Goal: Task Accomplishment & Management: Use online tool/utility

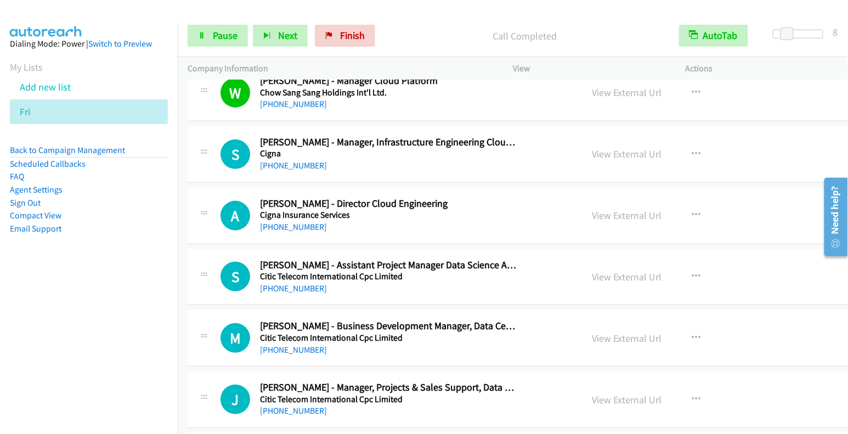
scroll to position [7718, 0]
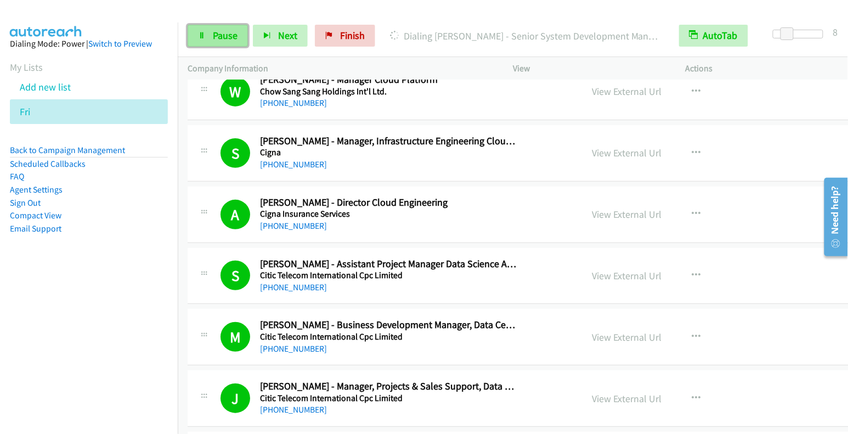
click at [222, 32] on span "Pause" at bounding box center [225, 35] width 25 height 13
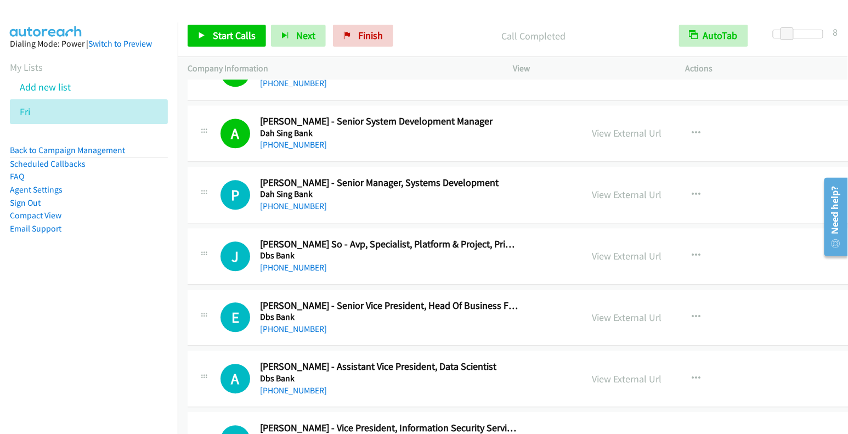
scroll to position [9650, 0]
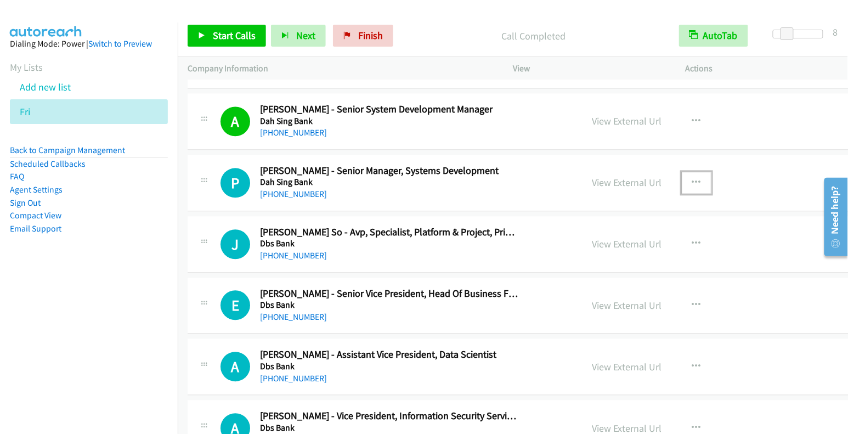
drag, startPoint x: 668, startPoint y: 135, endPoint x: 663, endPoint y: 151, distance: 16.8
click at [682, 172] on button "button" at bounding box center [697, 183] width 30 height 22
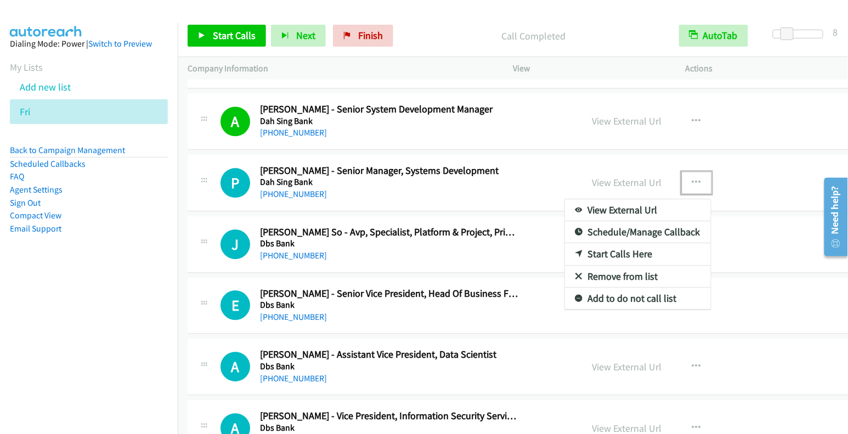
click at [604, 243] on link "Start Calls Here" at bounding box center [638, 254] width 146 height 22
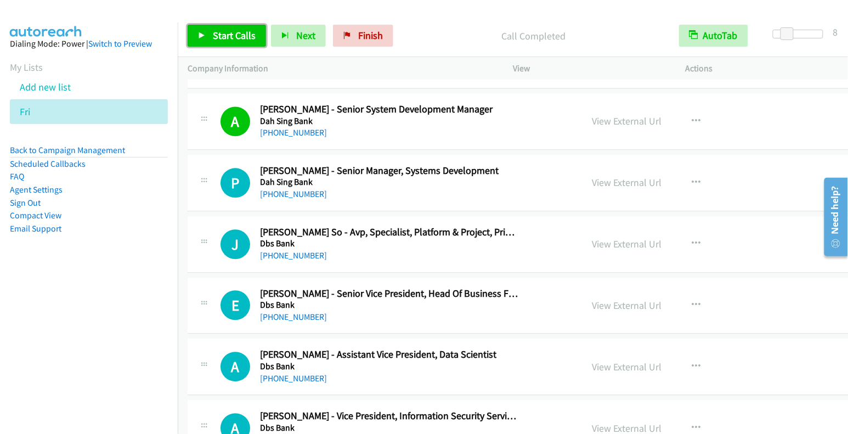
click at [235, 37] on span "Start Calls" at bounding box center [234, 35] width 43 height 13
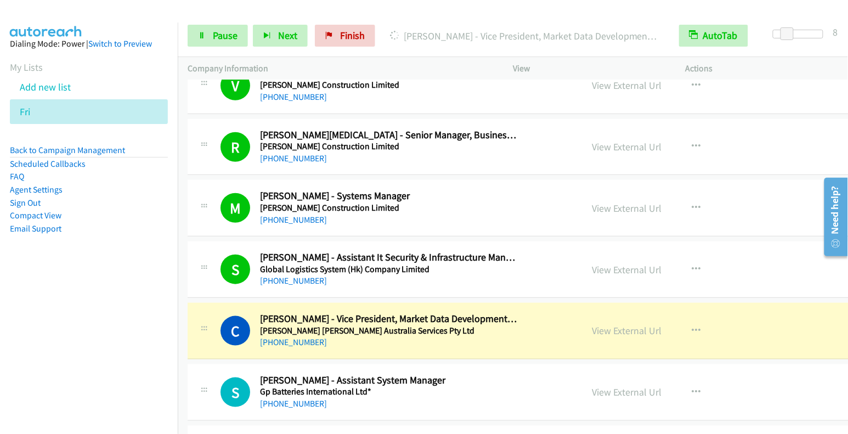
scroll to position [10548, 0]
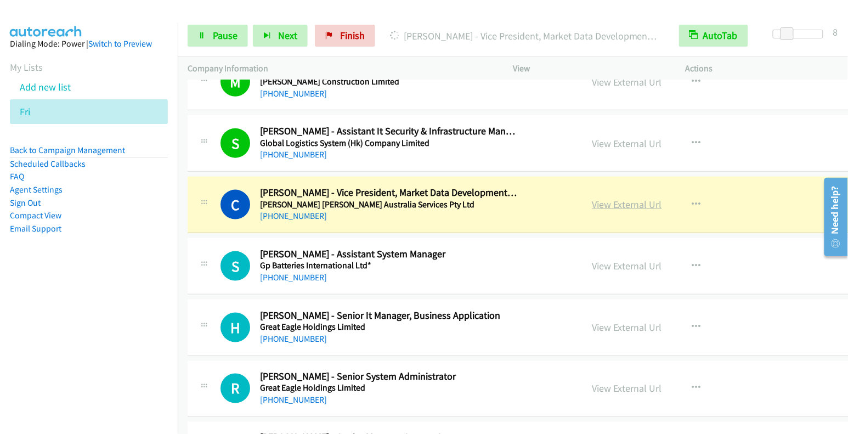
click at [597, 198] on link "View External Url" at bounding box center [627, 204] width 70 height 13
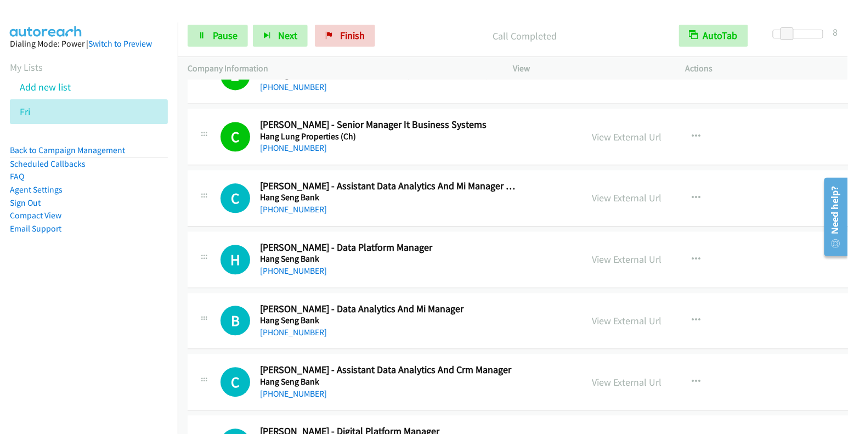
scroll to position [10932, 0]
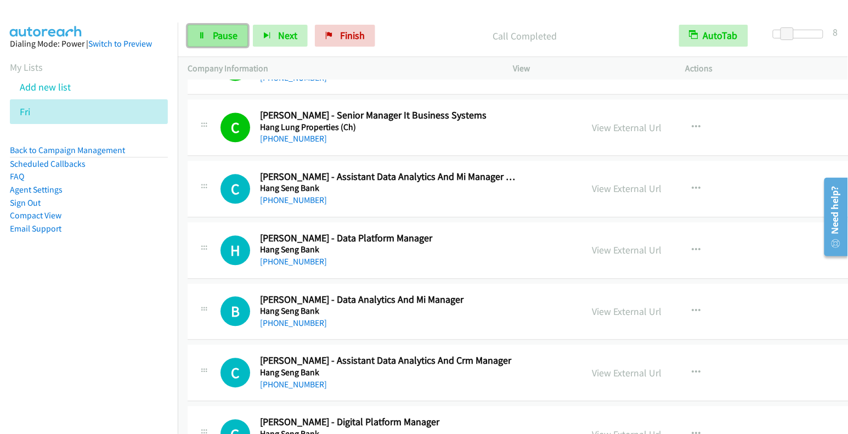
click at [207, 32] on link "Pause" at bounding box center [218, 36] width 60 height 22
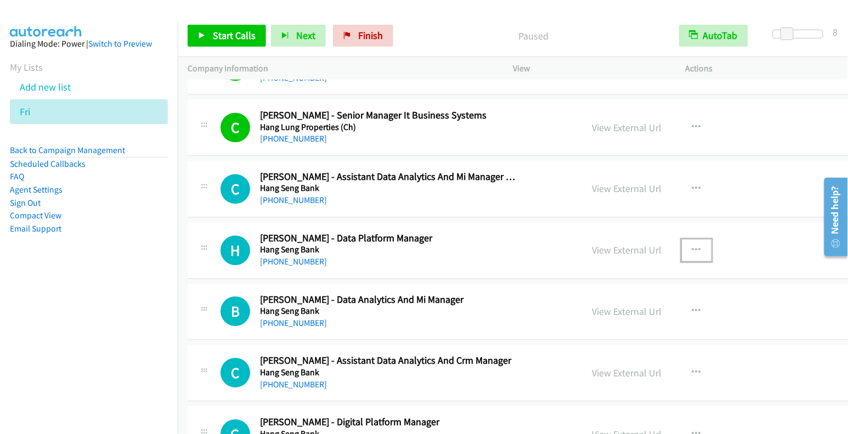
click at [682, 239] on button "button" at bounding box center [697, 250] width 30 height 22
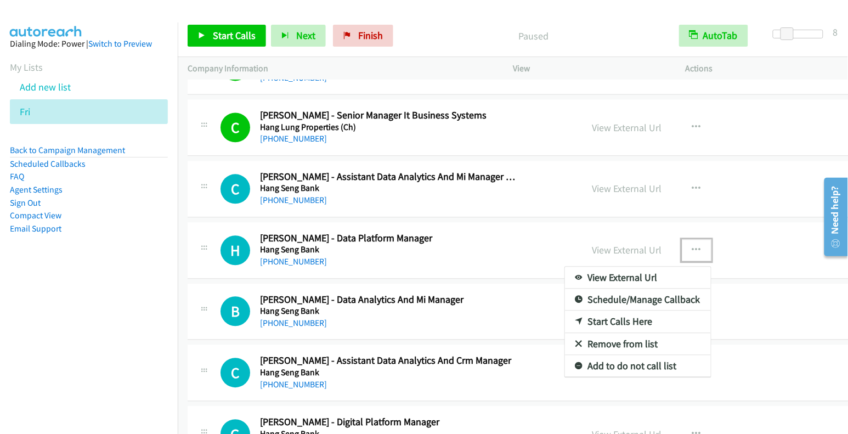
click at [600, 310] on link "Start Calls Here" at bounding box center [638, 321] width 146 height 22
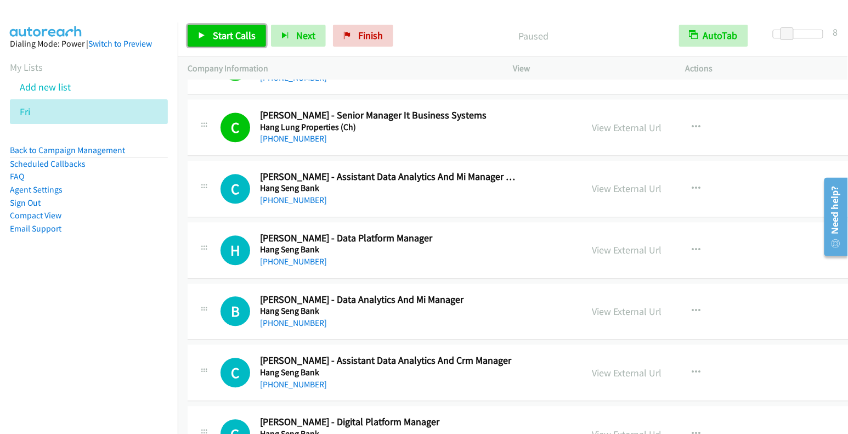
click at [233, 37] on span "Start Calls" at bounding box center [234, 35] width 43 height 13
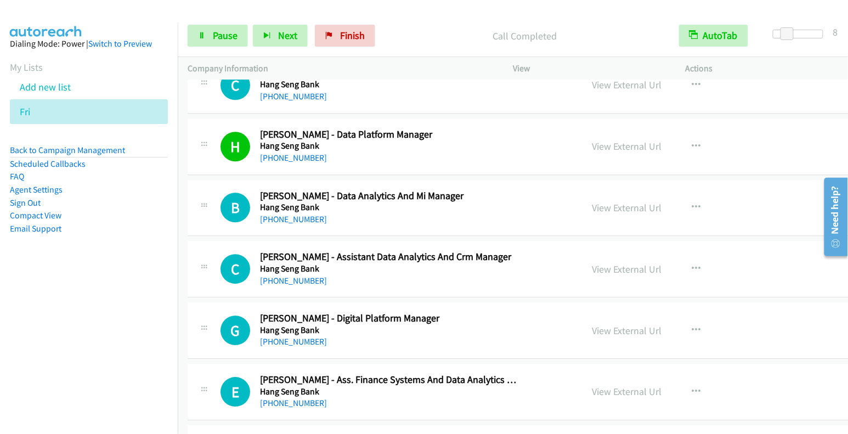
scroll to position [11084, 0]
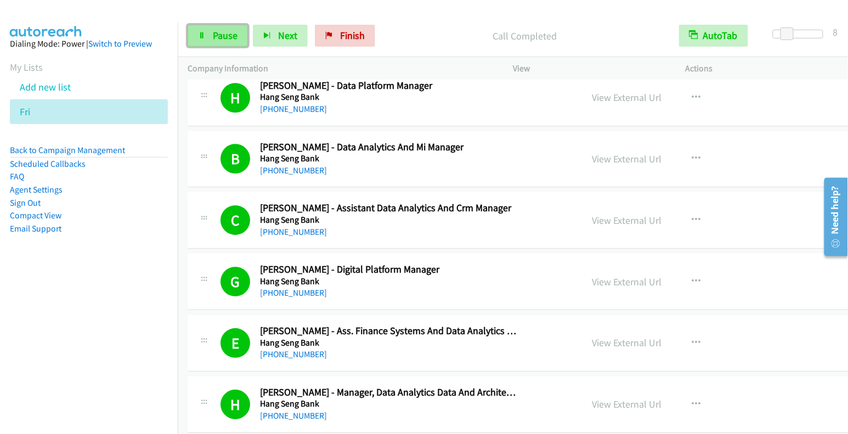
click at [223, 36] on span "Pause" at bounding box center [225, 35] width 25 height 13
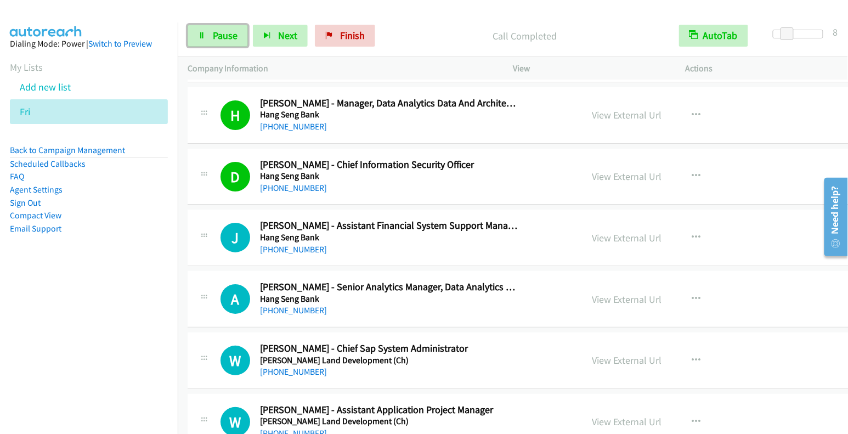
scroll to position [11430, 0]
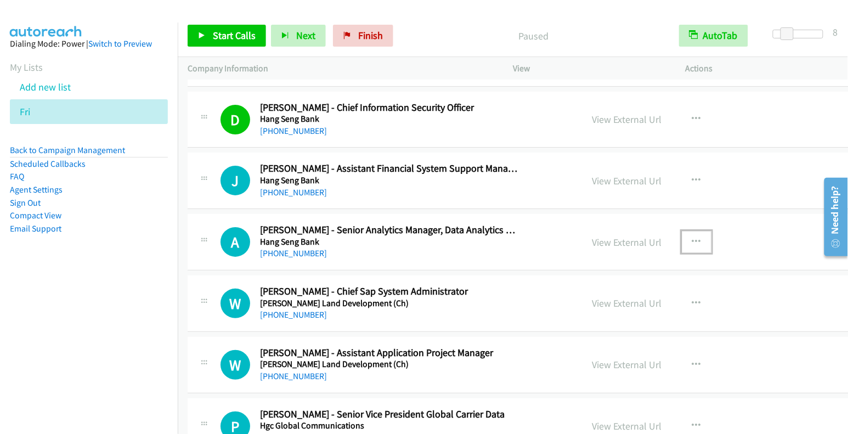
click at [692, 237] on icon "button" at bounding box center [696, 241] width 9 height 9
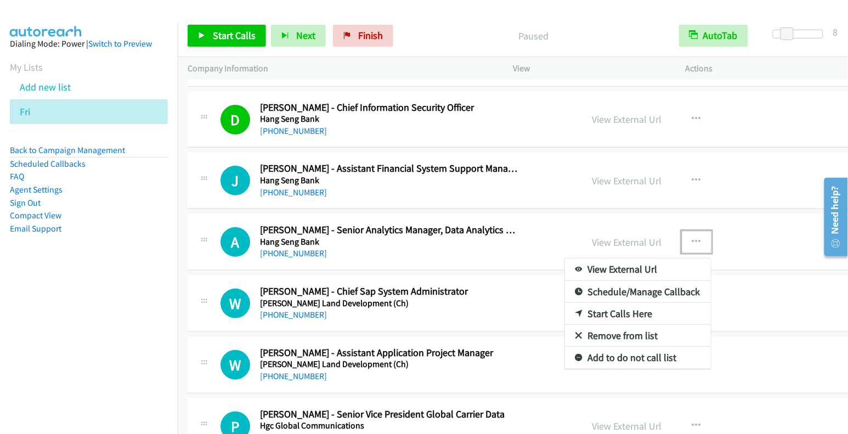
click at [594, 303] on link "Start Calls Here" at bounding box center [638, 314] width 146 height 22
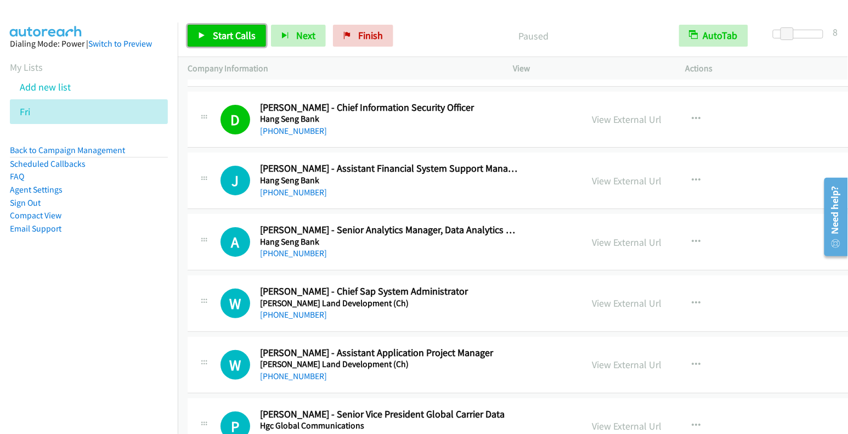
click at [241, 36] on span "Start Calls" at bounding box center [234, 35] width 43 height 13
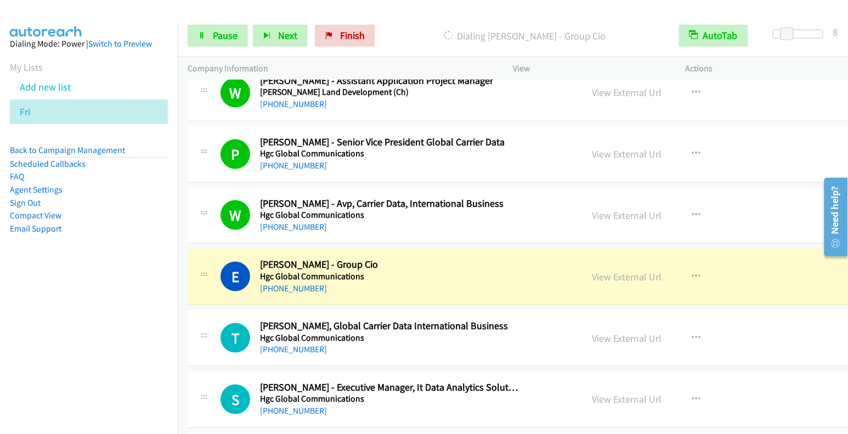
scroll to position [11703, 0]
click at [604, 270] on link "View External Url" at bounding box center [627, 276] width 70 height 13
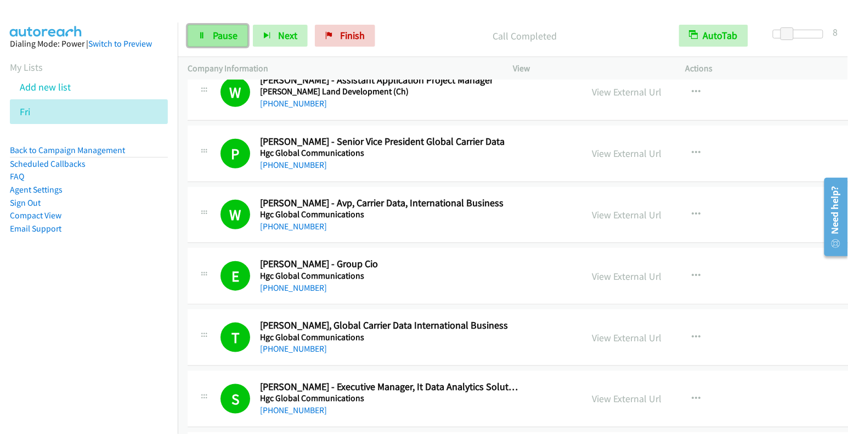
click at [213, 35] on span "Pause" at bounding box center [225, 35] width 25 height 13
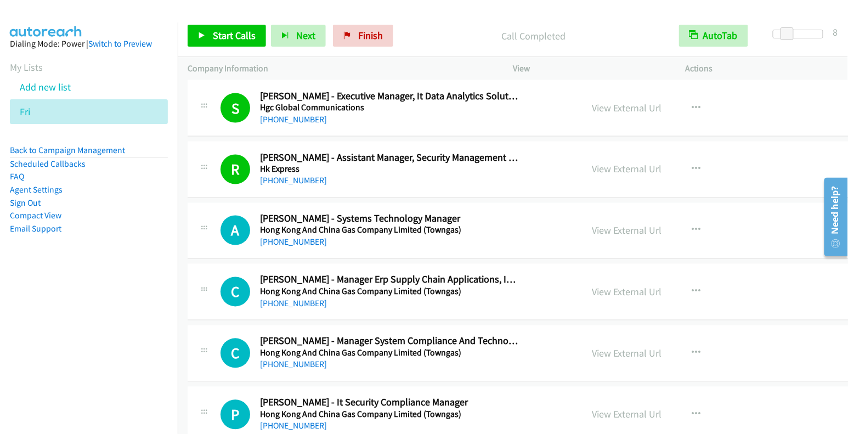
scroll to position [11995, 0]
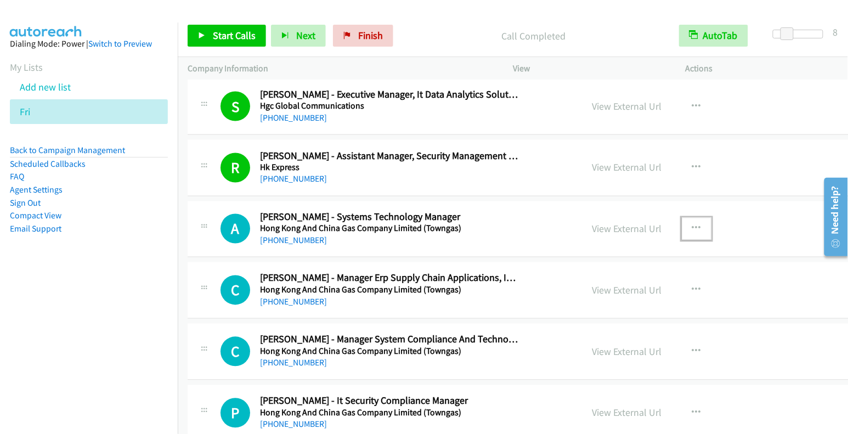
click at [692, 224] on icon "button" at bounding box center [696, 228] width 9 height 9
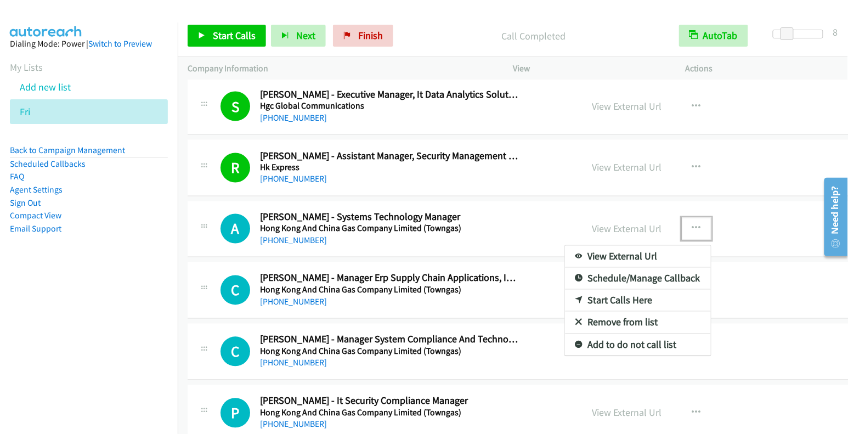
click at [615, 290] on link "Start Calls Here" at bounding box center [638, 301] width 146 height 22
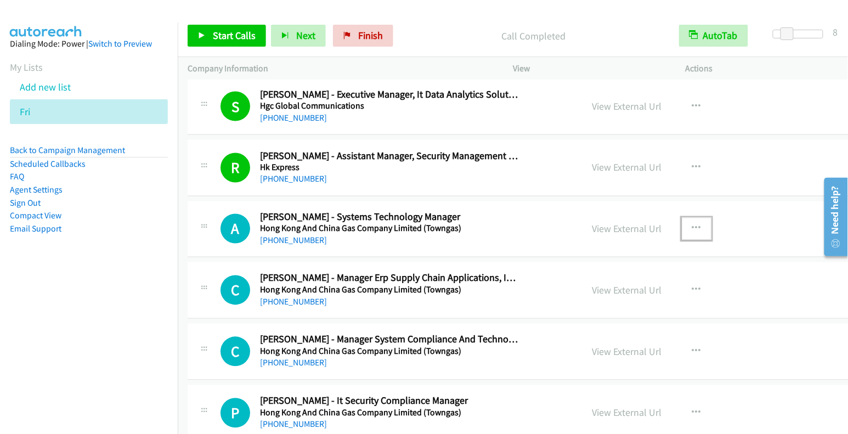
click at [682, 218] on button "button" at bounding box center [697, 229] width 30 height 22
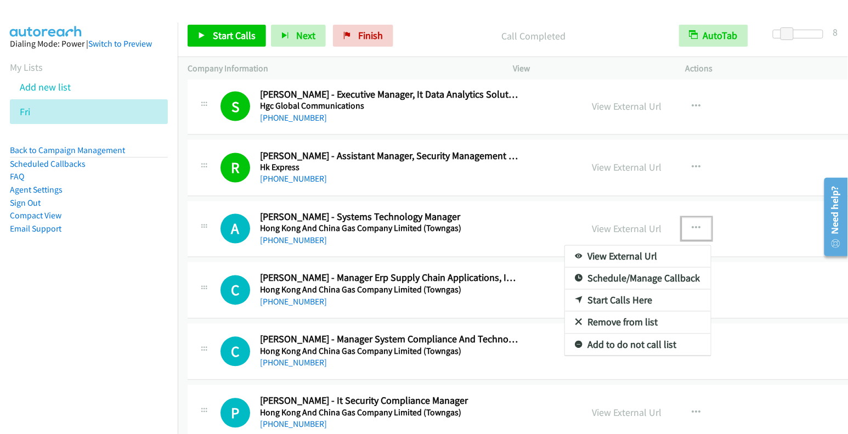
click at [596, 290] on link "Start Calls Here" at bounding box center [638, 301] width 146 height 22
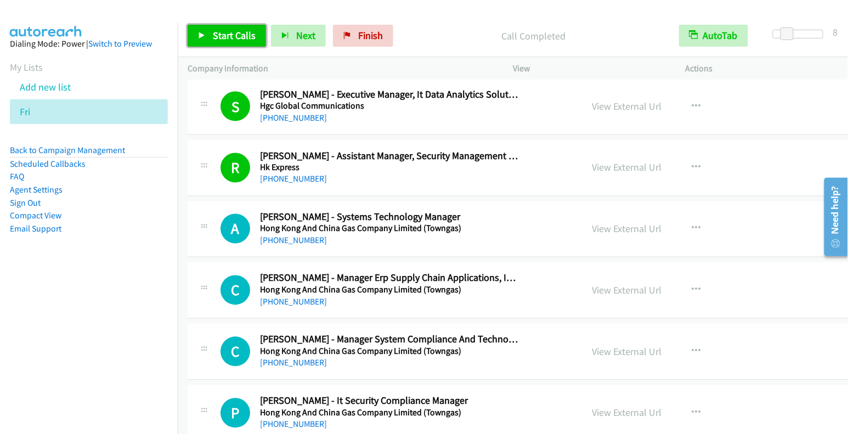
click at [229, 39] on span "Start Calls" at bounding box center [234, 35] width 43 height 13
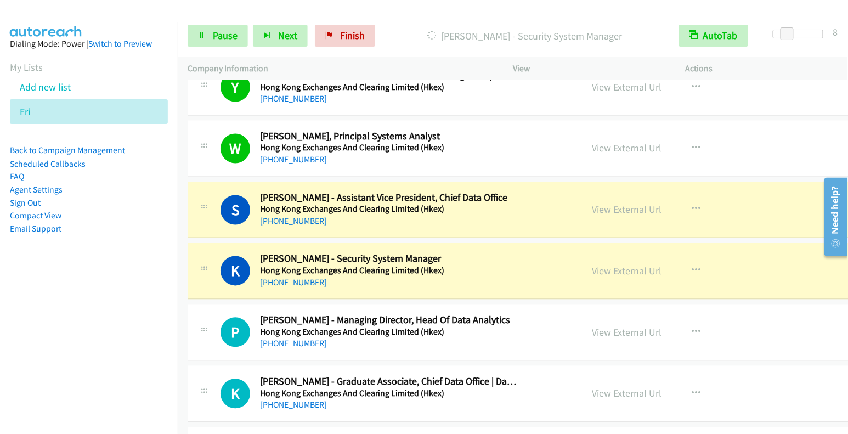
scroll to position [13303, 0]
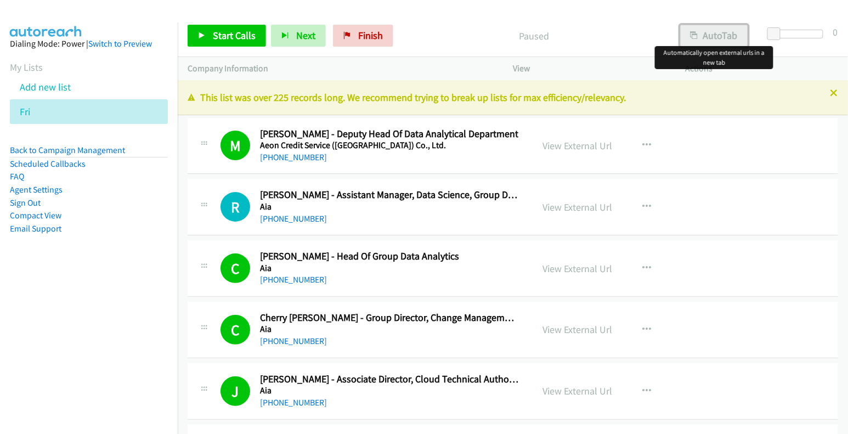
click at [711, 34] on button "AutoTab" at bounding box center [714, 36] width 68 height 22
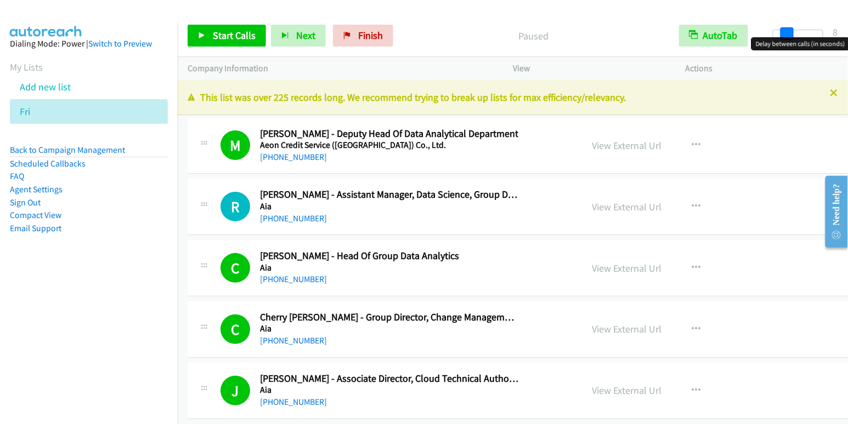
drag, startPoint x: 772, startPoint y: 33, endPoint x: 784, endPoint y: 36, distance: 13.0
click at [784, 36] on span at bounding box center [786, 33] width 13 height 13
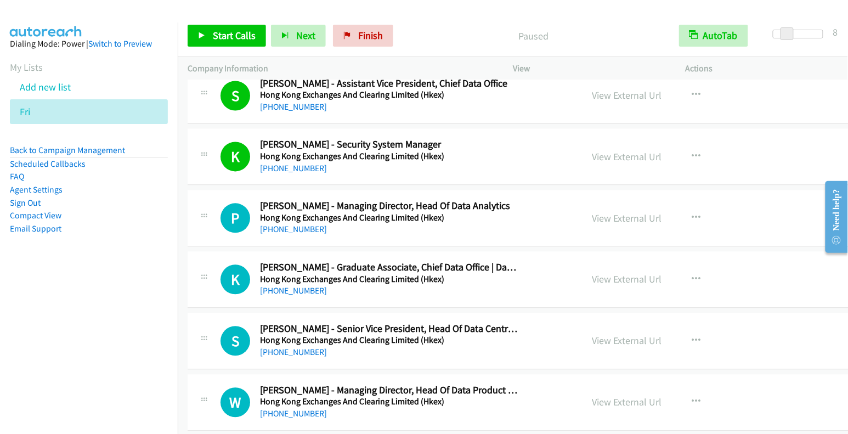
scroll to position [13426, 0]
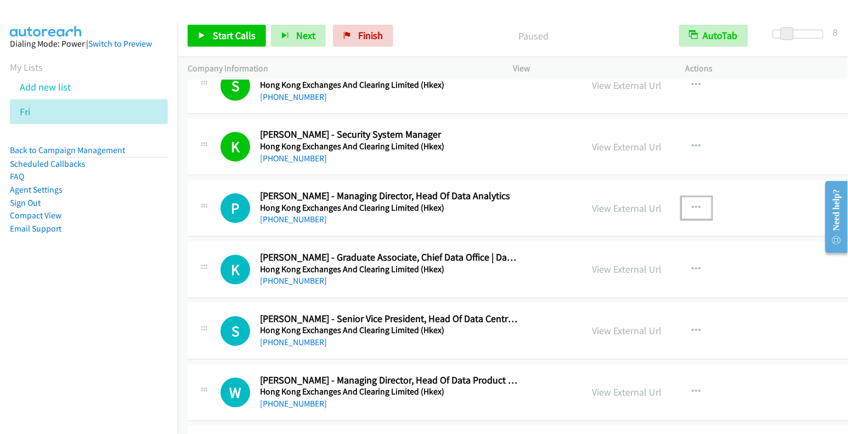
click at [692, 204] on icon "button" at bounding box center [696, 208] width 9 height 9
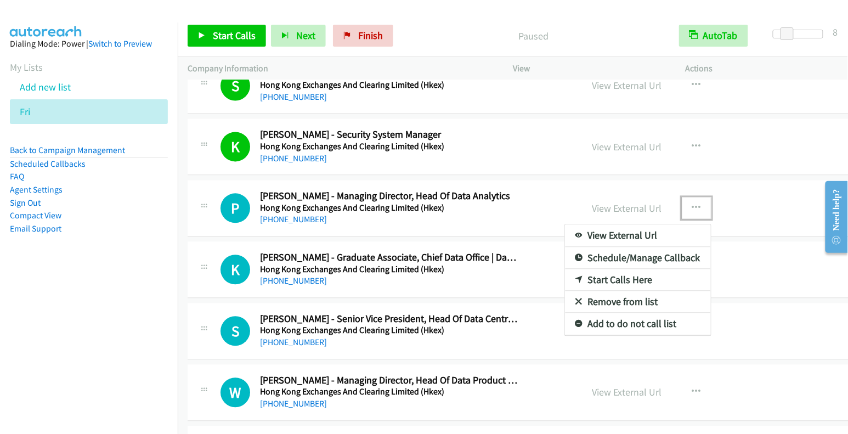
click at [608, 269] on link "Start Calls Here" at bounding box center [638, 280] width 146 height 22
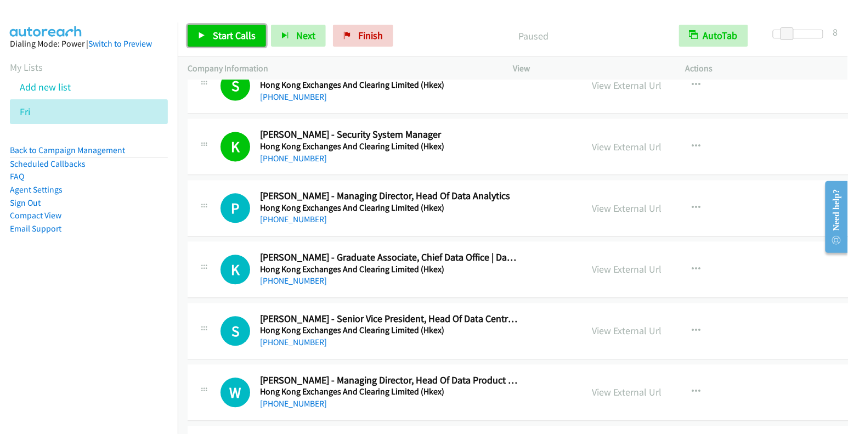
click at [236, 38] on span "Start Calls" at bounding box center [234, 35] width 43 height 13
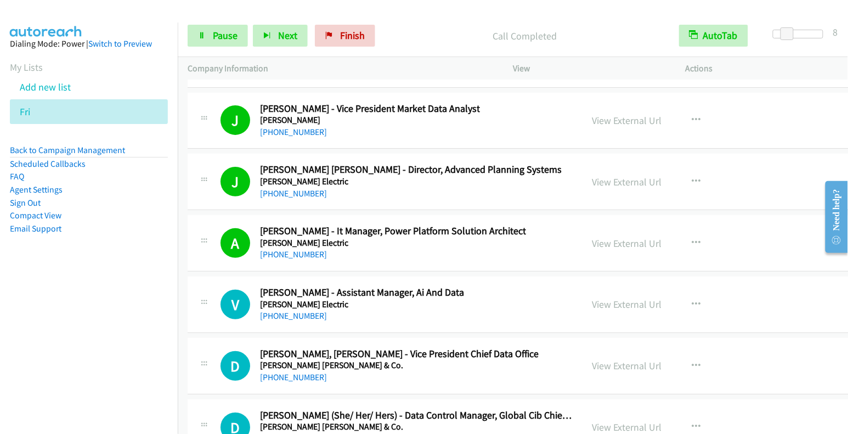
scroll to position [14083, 0]
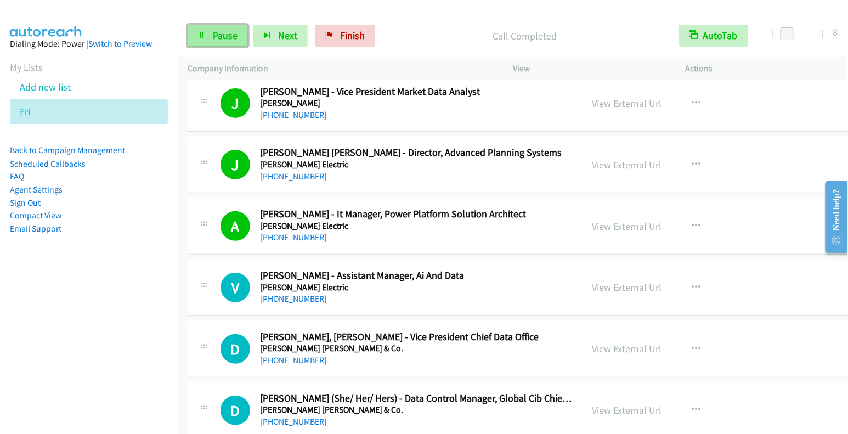
click at [218, 39] on span "Pause" at bounding box center [225, 35] width 25 height 13
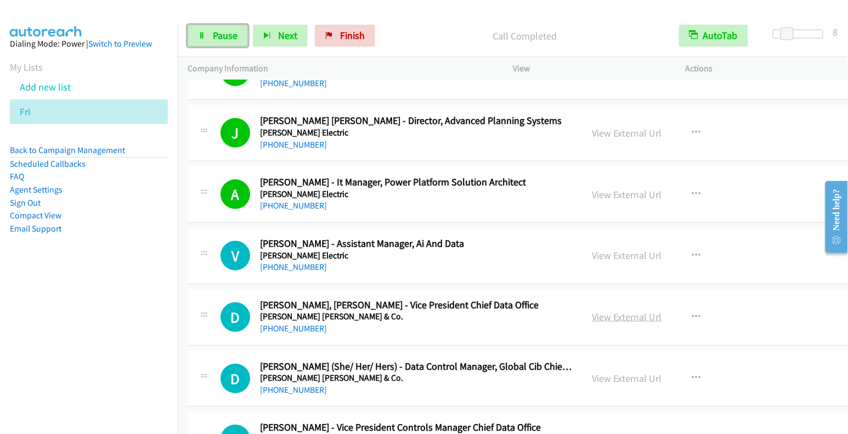
scroll to position [14120, 0]
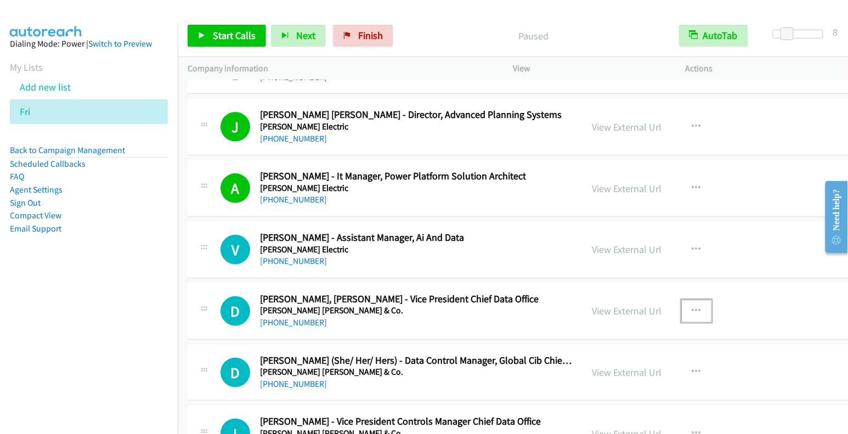
click at [692, 307] on icon "button" at bounding box center [696, 311] width 9 height 9
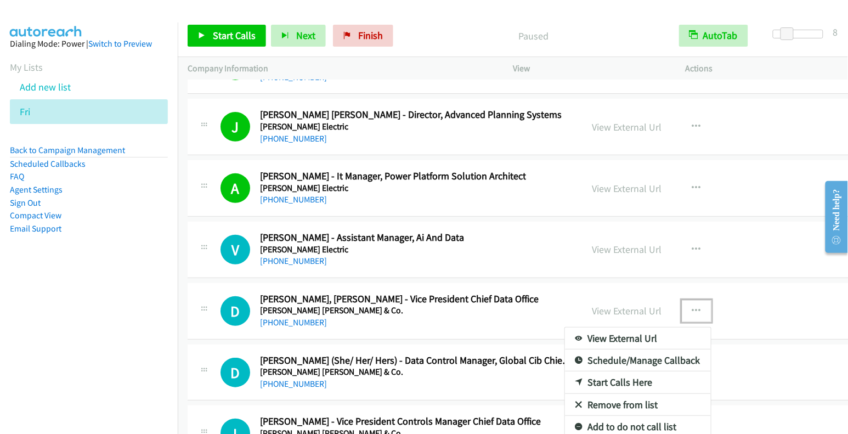
click at [600, 371] on link "Start Calls Here" at bounding box center [638, 382] width 146 height 22
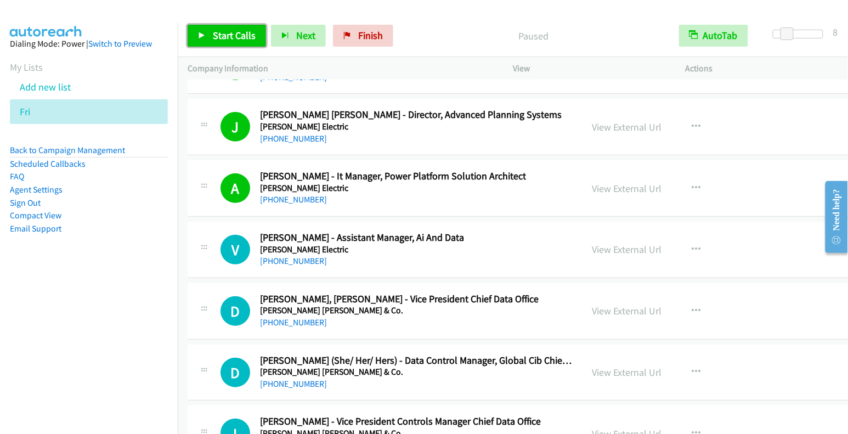
click at [222, 34] on span "Start Calls" at bounding box center [234, 35] width 43 height 13
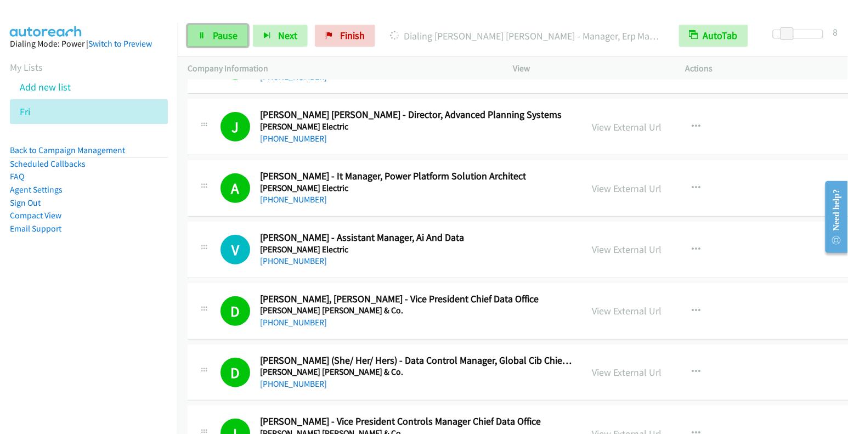
click at [223, 29] on span "Pause" at bounding box center [225, 35] width 25 height 13
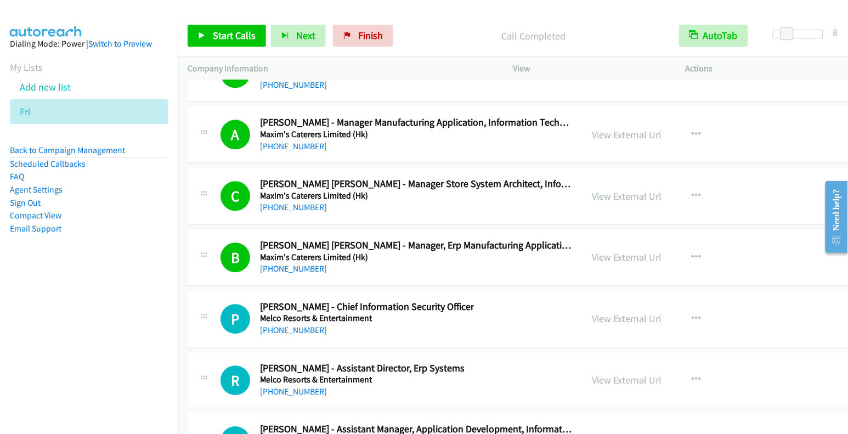
scroll to position [16075, 0]
click at [682, 307] on button "button" at bounding box center [697, 318] width 30 height 22
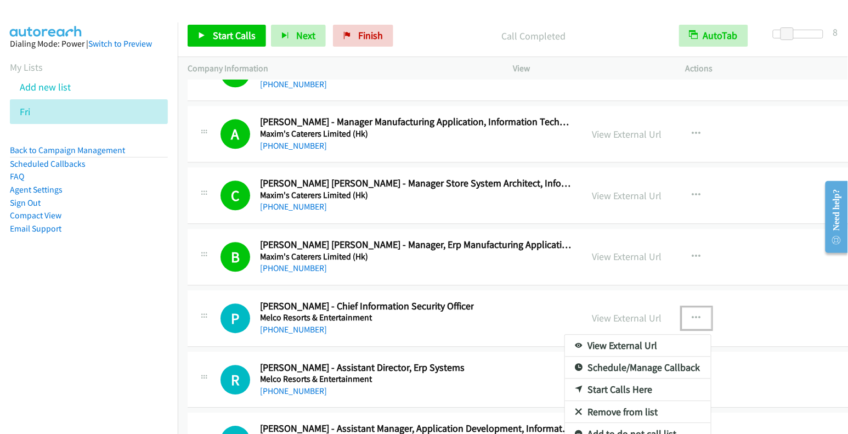
click at [593, 378] on link "Start Calls Here" at bounding box center [638, 389] width 146 height 22
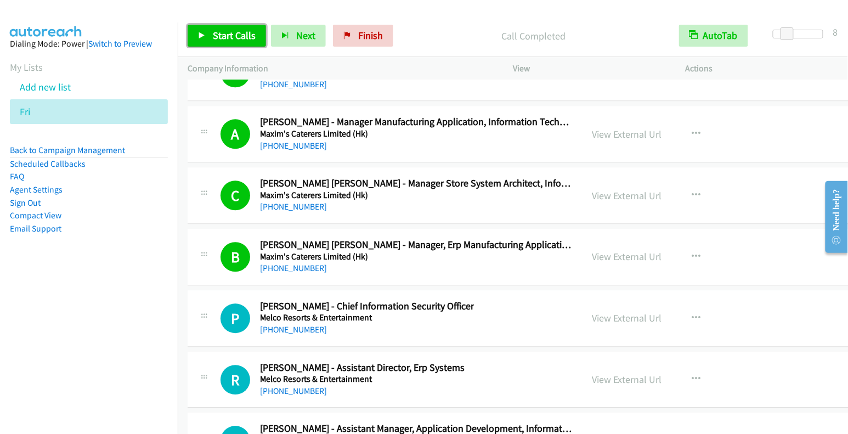
click at [235, 36] on span "Start Calls" at bounding box center [234, 35] width 43 height 13
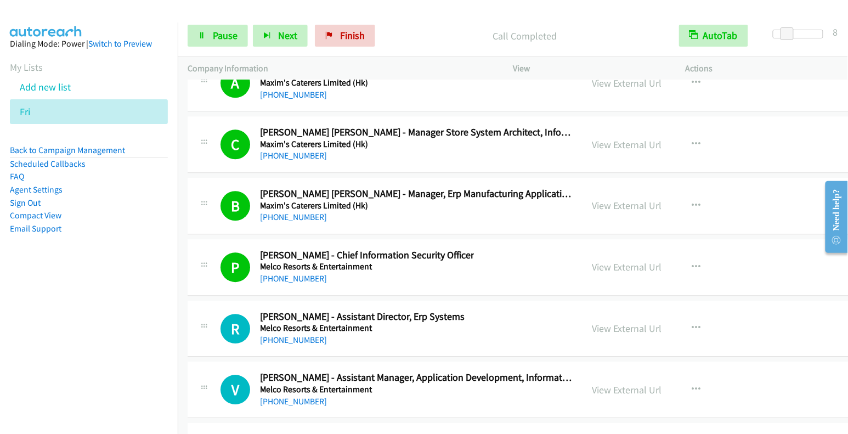
scroll to position [16183, 0]
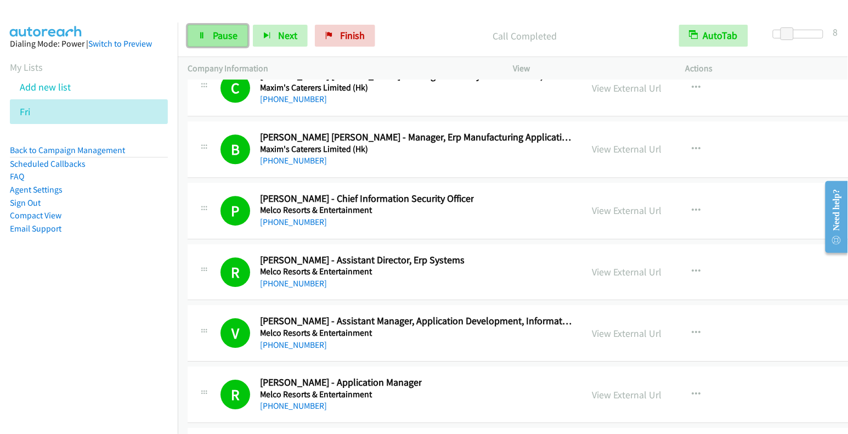
click at [206, 37] on link "Pause" at bounding box center [218, 36] width 60 height 22
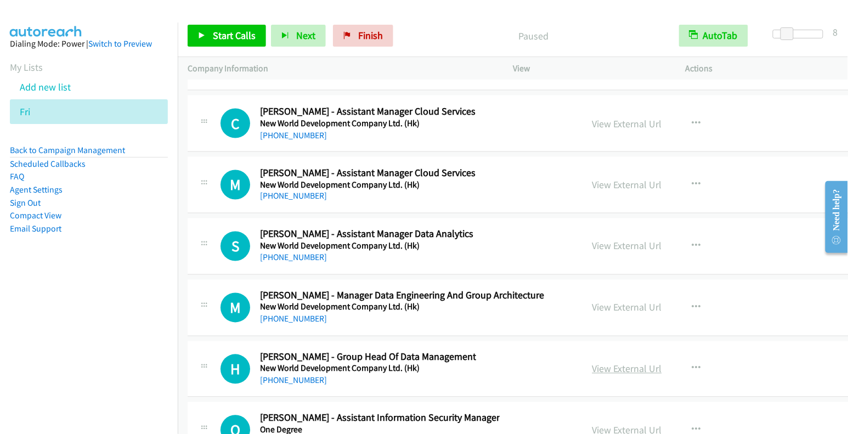
scroll to position [17067, 0]
click at [692, 303] on icon "button" at bounding box center [696, 307] width 9 height 9
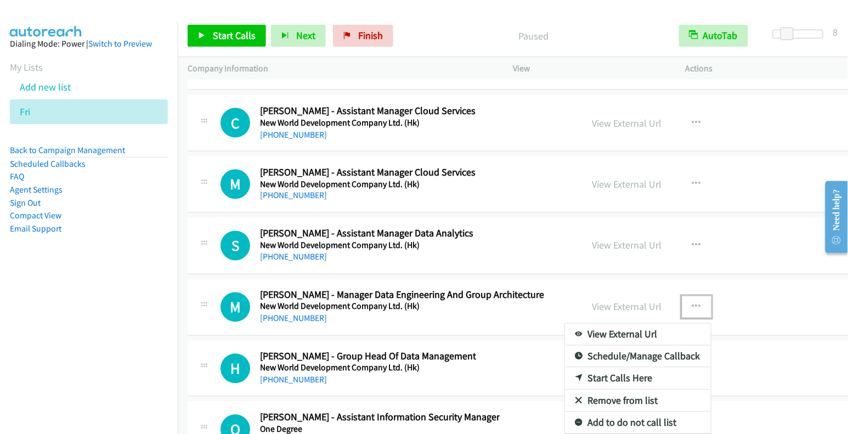
click at [610, 367] on link "Start Calls Here" at bounding box center [638, 378] width 146 height 22
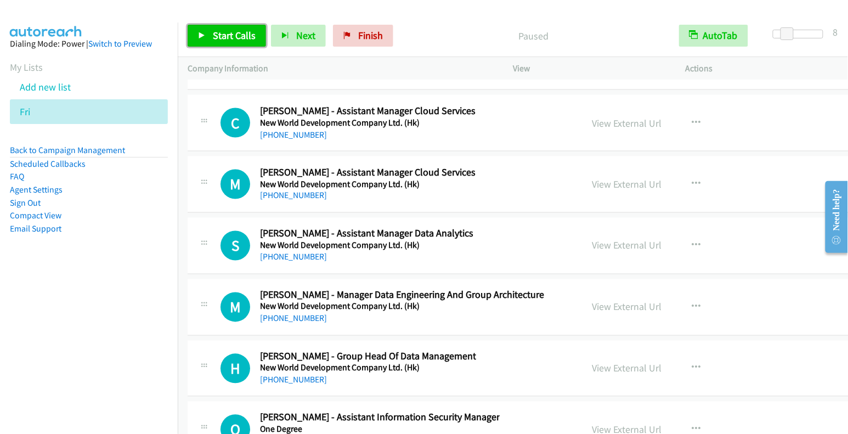
click at [230, 39] on span "Start Calls" at bounding box center [234, 35] width 43 height 13
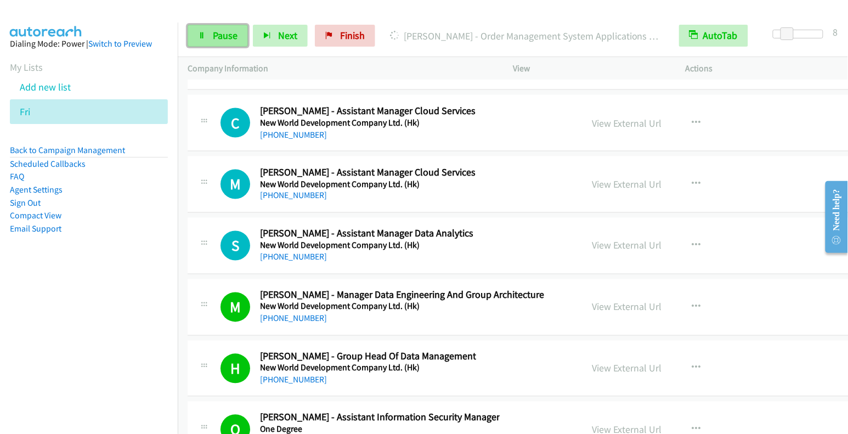
click at [225, 31] on span "Pause" at bounding box center [225, 35] width 25 height 13
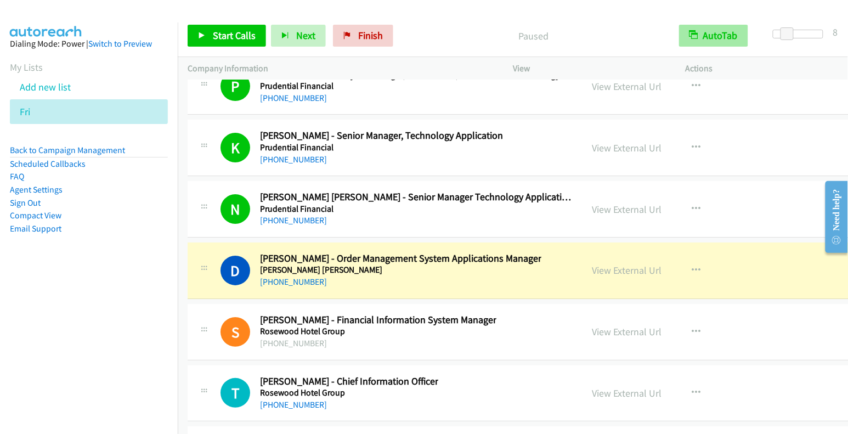
scroll to position [17735, 0]
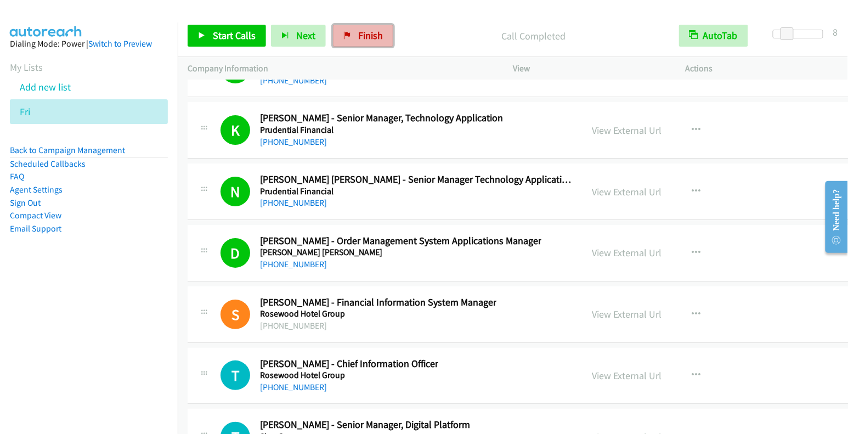
click at [364, 42] on link "Finish" at bounding box center [363, 36] width 60 height 22
